Goal: Task Accomplishment & Management: Manage account settings

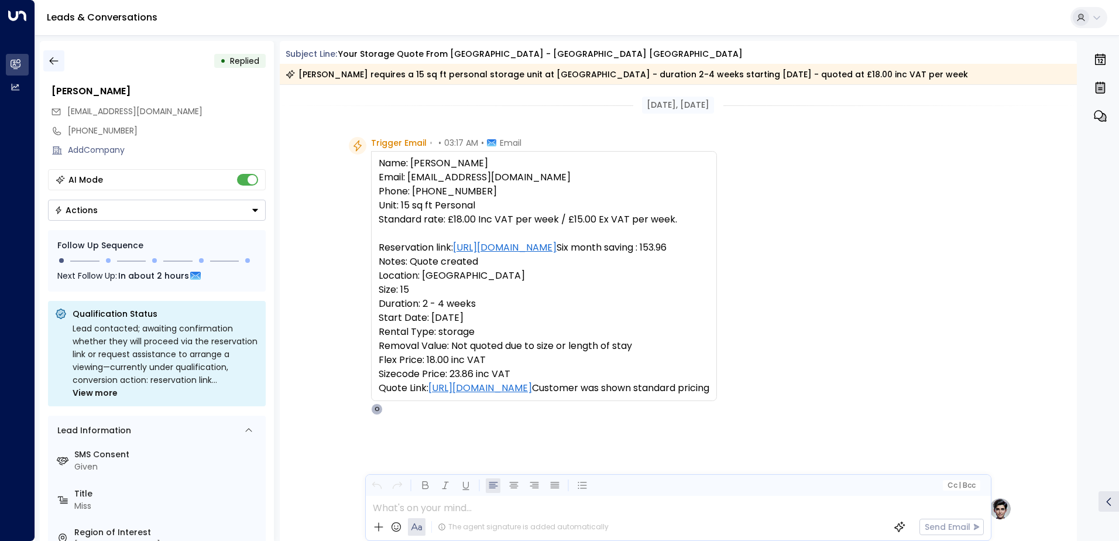
click at [57, 60] on icon "button" at bounding box center [54, 61] width 12 height 12
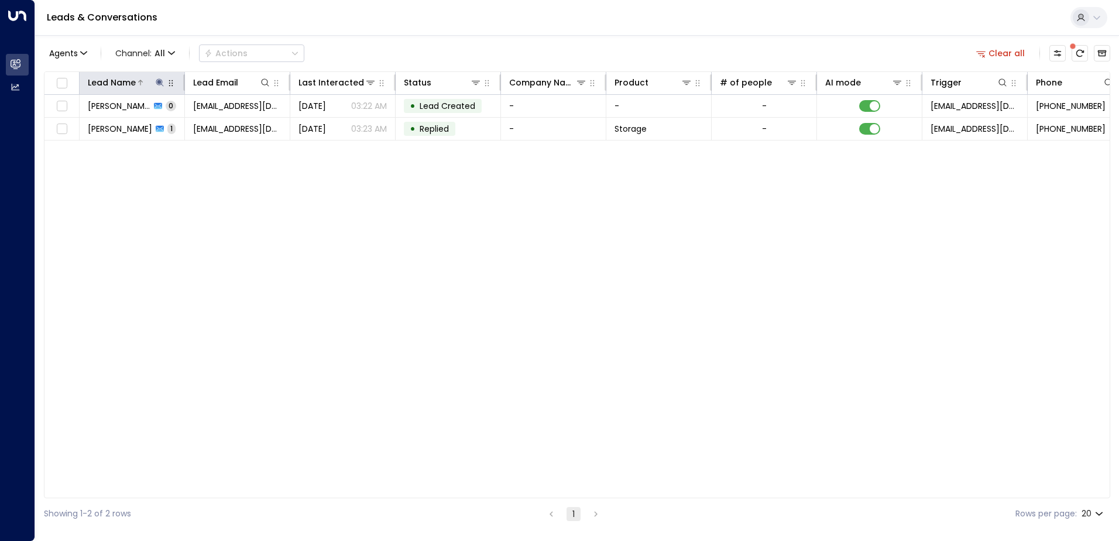
click at [160, 84] on icon at bounding box center [159, 82] width 9 height 9
click at [235, 123] on icon "button" at bounding box center [233, 125] width 8 height 8
click at [186, 127] on input "text" at bounding box center [160, 125] width 162 height 22
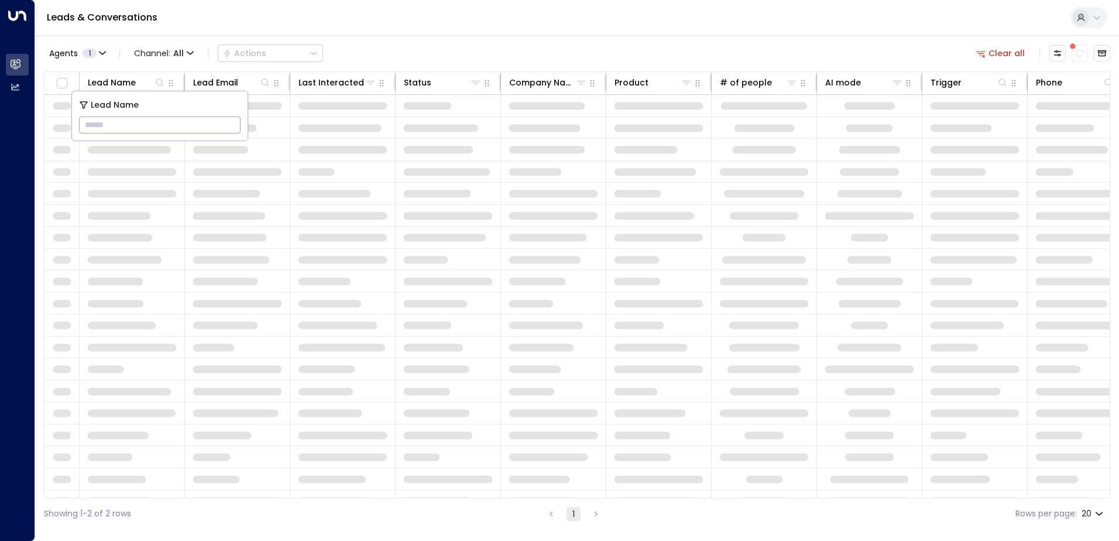
type input "**********"
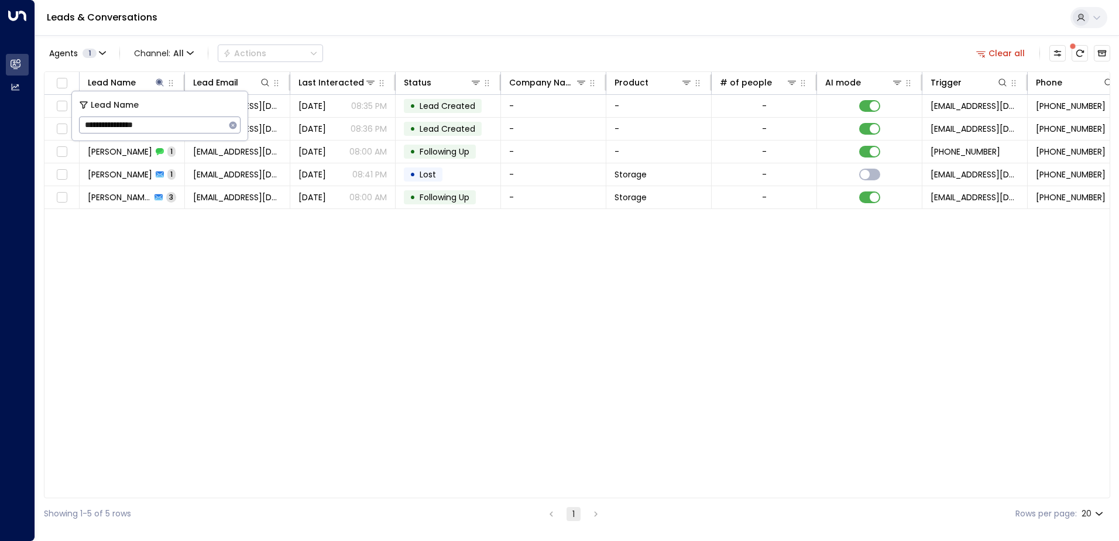
click at [451, 33] on div "Leads & Conversations" at bounding box center [577, 18] width 1084 height 36
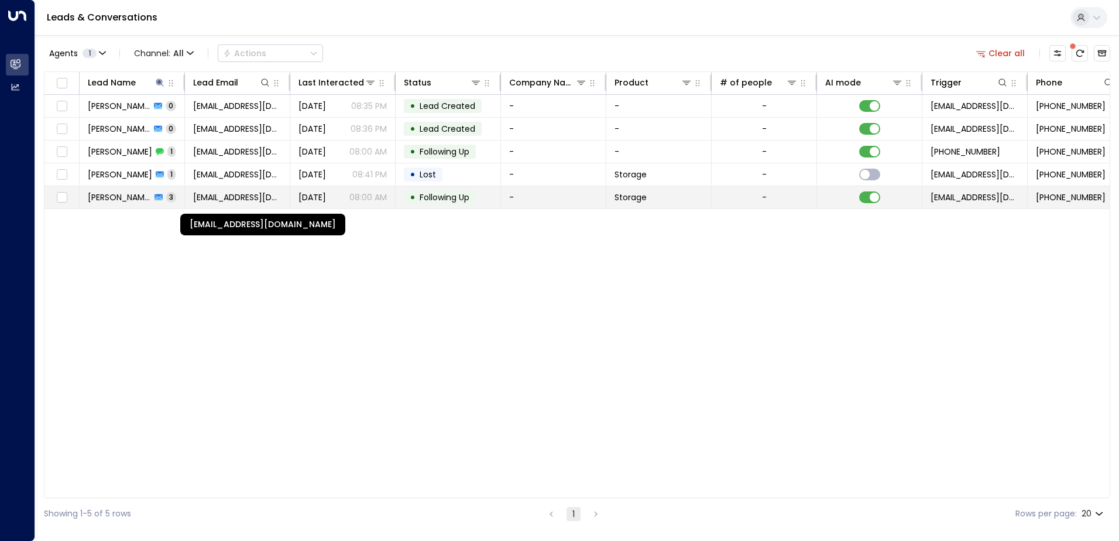
click at [262, 198] on span "[EMAIL_ADDRESS][DOMAIN_NAME]" at bounding box center [237, 197] width 88 height 12
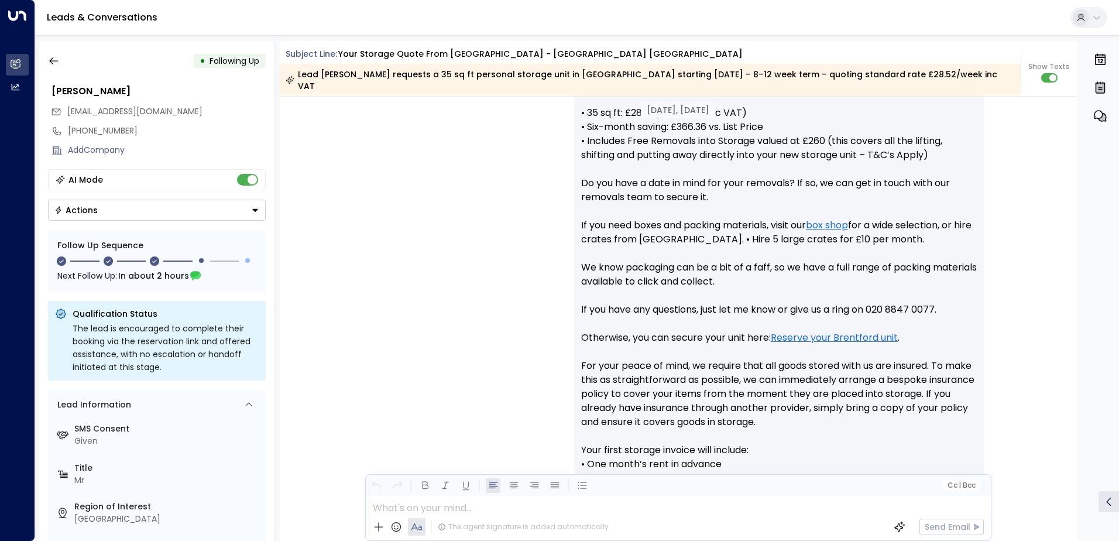
scroll to position [348, 0]
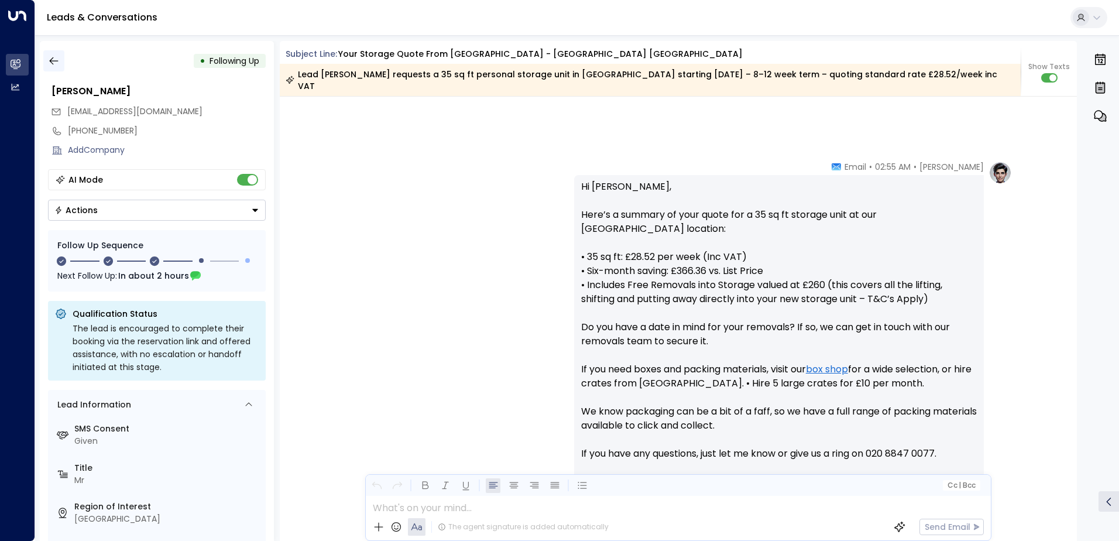
click at [43, 64] on button "button" at bounding box center [53, 60] width 21 height 21
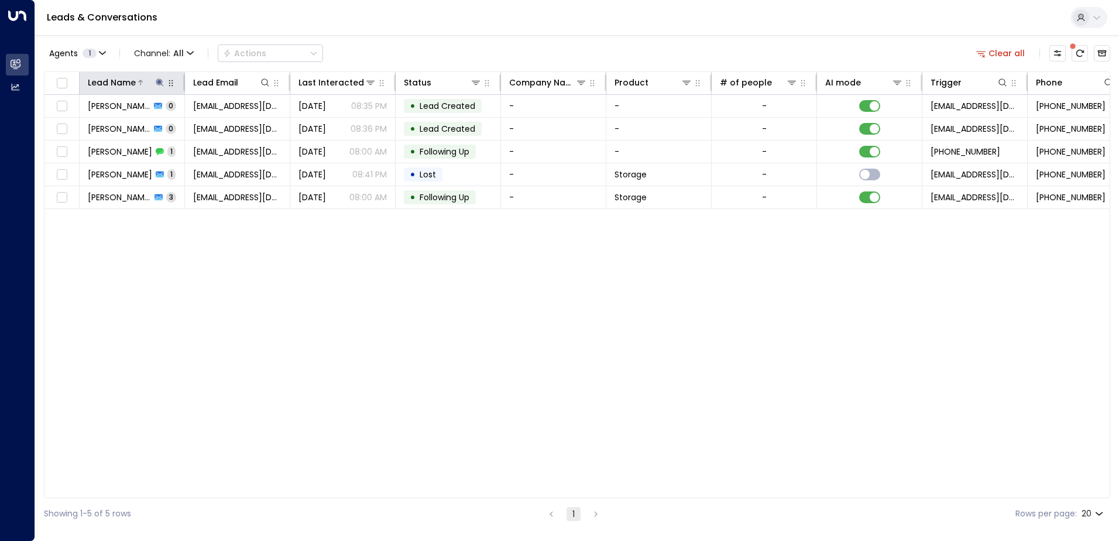
click at [163, 87] on icon at bounding box center [159, 82] width 9 height 9
click at [237, 122] on icon "button" at bounding box center [232, 125] width 9 height 9
click at [200, 128] on input "text" at bounding box center [160, 125] width 162 height 22
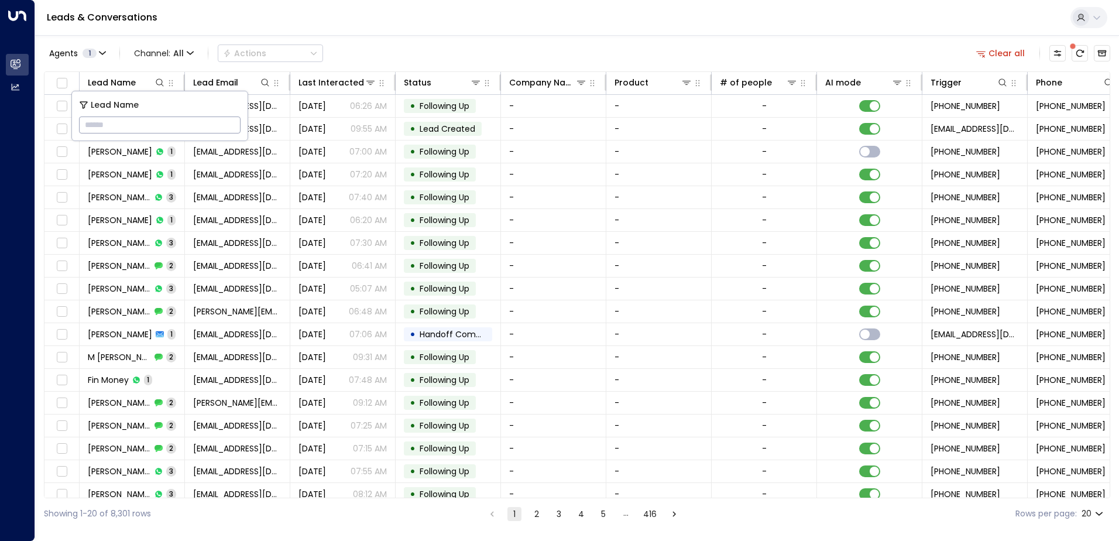
type input "**********"
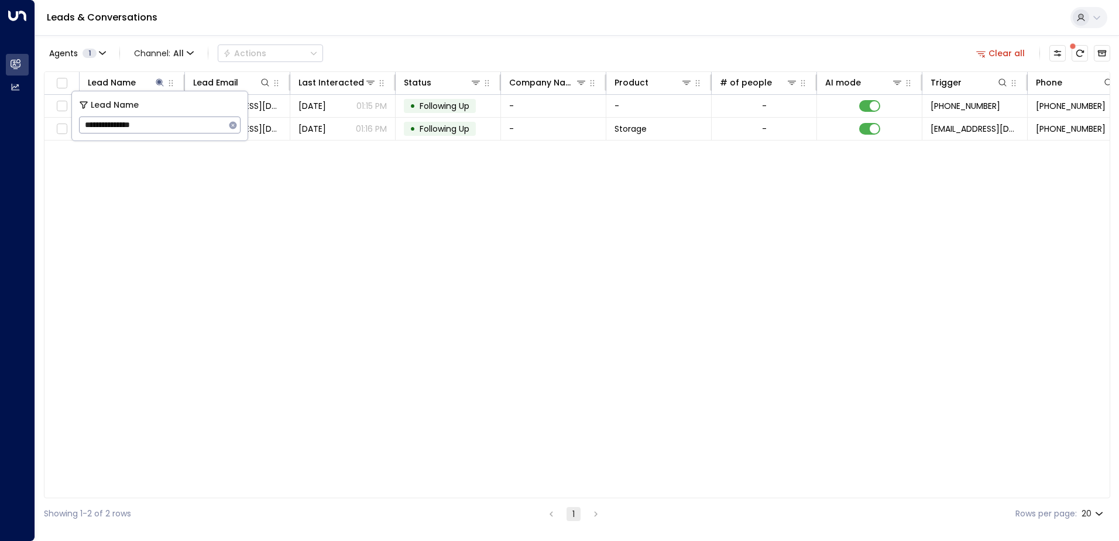
click at [403, 180] on div "Lead Name Lead Email Last Interacted Status Company Name Product # of people AI…" at bounding box center [577, 284] width 1066 height 427
click at [418, 153] on div "Lead Name Lead Email Last Interacted Status Company Name Product # of people AI…" at bounding box center [577, 284] width 1066 height 427
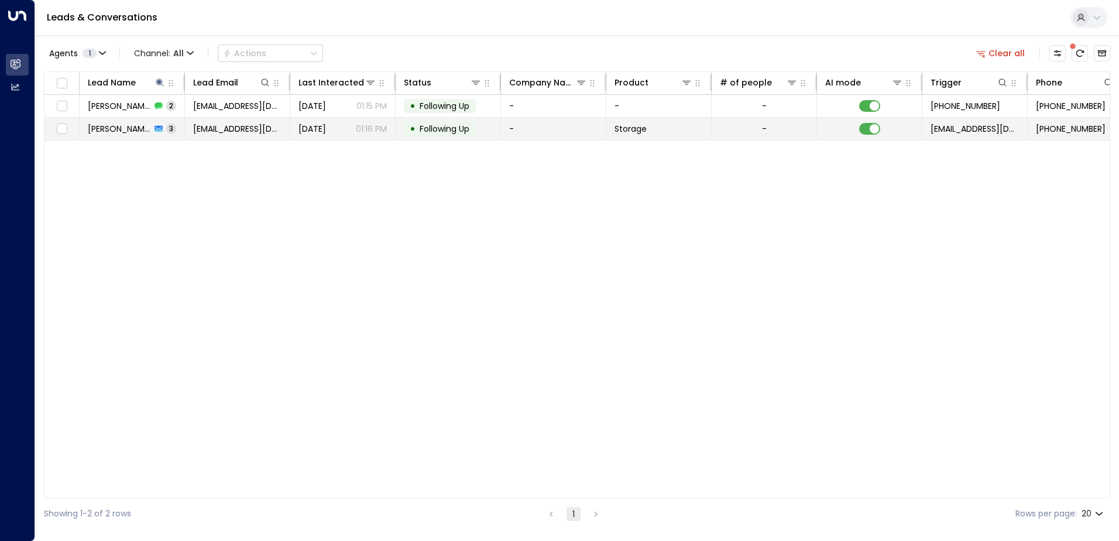
click at [418, 136] on td "• Following Up" at bounding box center [448, 129] width 105 height 22
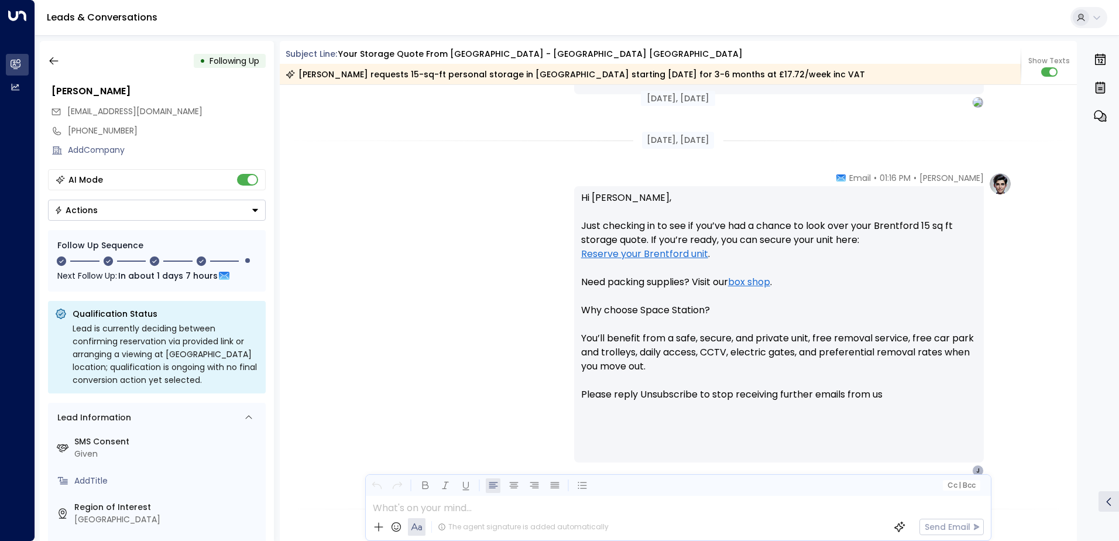
scroll to position [527, 0]
